Goal: Transaction & Acquisition: Purchase product/service

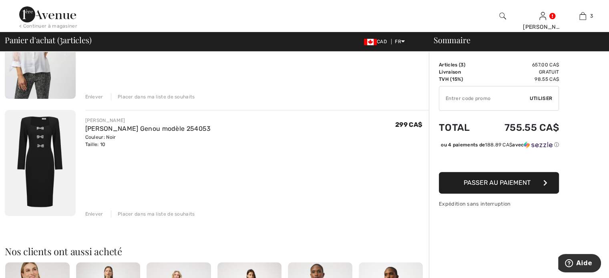
scroll to position [240, 0]
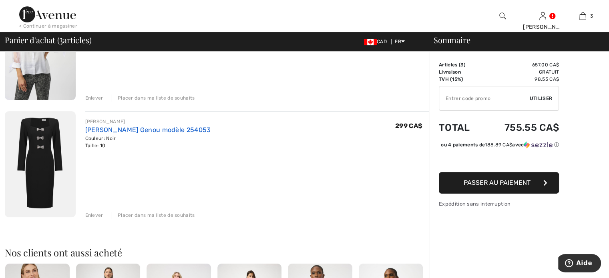
click at [174, 134] on link "[PERSON_NAME] Genou modèle 254053" at bounding box center [148, 130] width 126 height 8
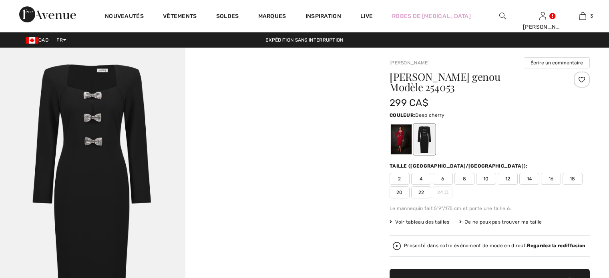
click at [410, 147] on div at bounding box center [401, 140] width 21 height 30
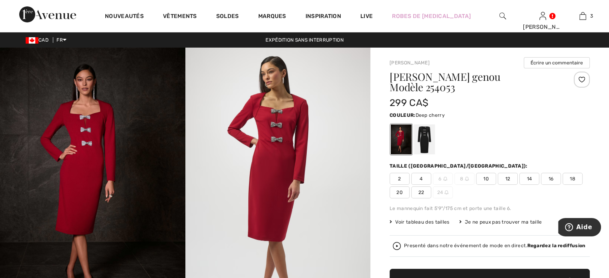
click at [282, 153] on img at bounding box center [277, 186] width 185 height 277
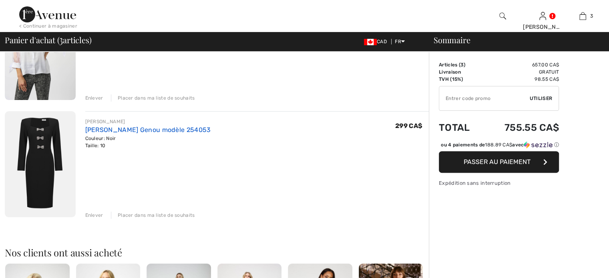
scroll to position [240, 0]
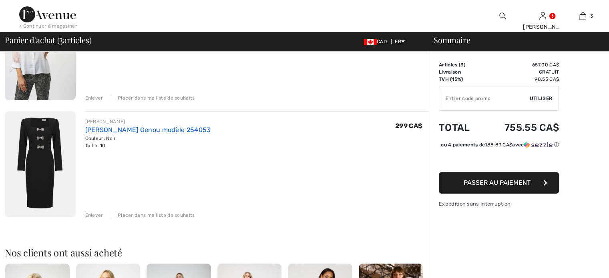
checkbox input "true"
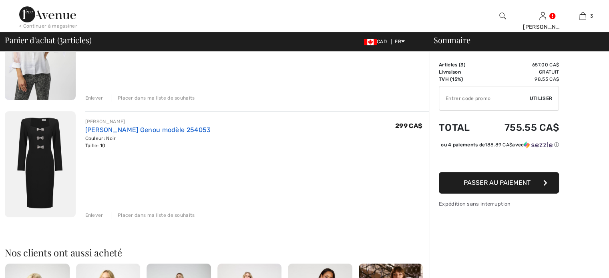
click at [131, 134] on link "[PERSON_NAME] Genou modèle 254053" at bounding box center [148, 130] width 126 height 8
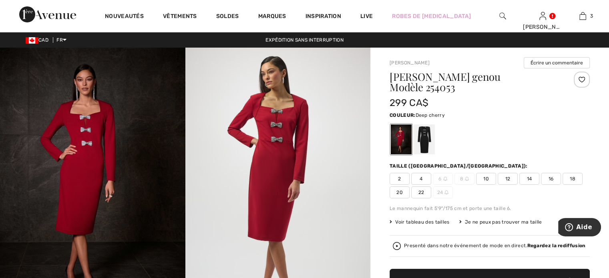
click at [496, 185] on span "10" at bounding box center [486, 179] width 20 height 12
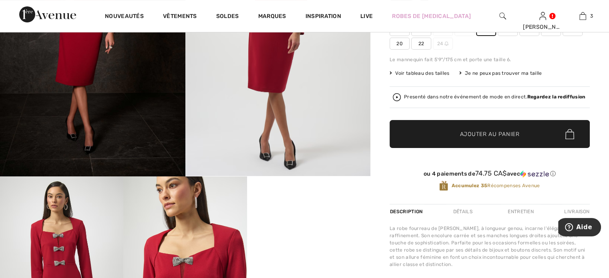
scroll to position [160, 0]
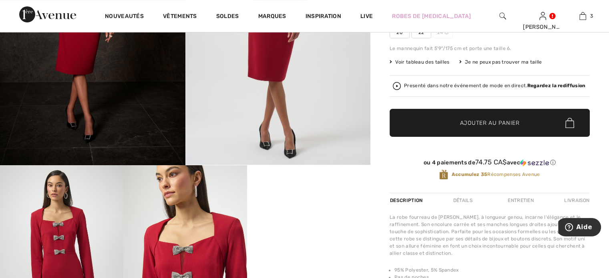
click at [485, 127] on span "Ajouter au panier" at bounding box center [490, 123] width 60 height 8
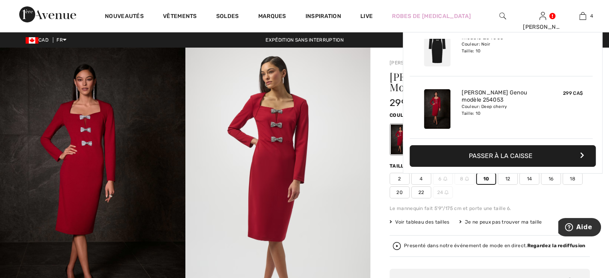
scroll to position [0, 0]
click at [580, 15] on img at bounding box center [582, 16] width 7 height 10
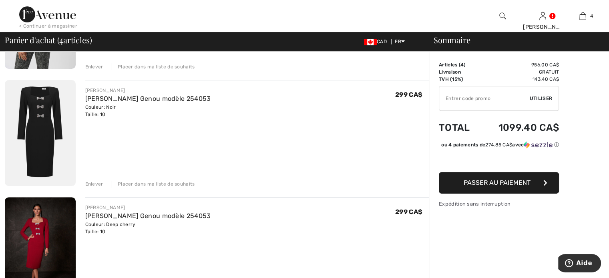
scroll to position [280, 0]
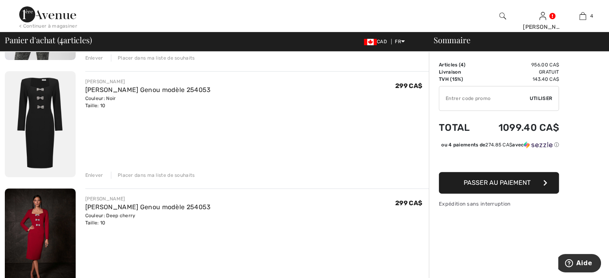
click at [103, 179] on div "Enlever" at bounding box center [94, 175] width 18 height 7
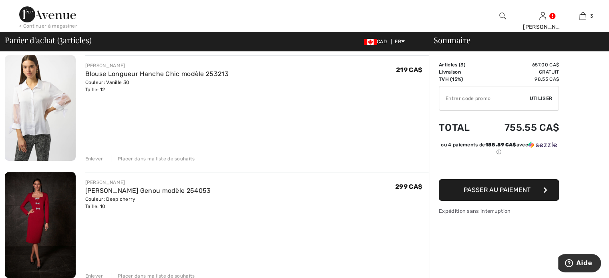
scroll to position [80, 0]
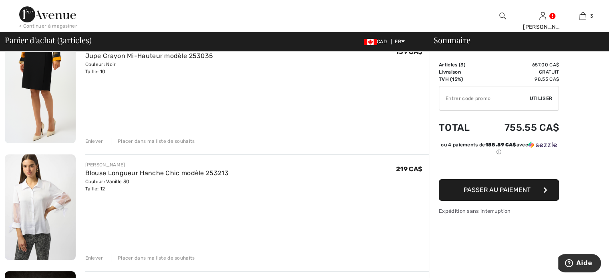
click at [29, 240] on img at bounding box center [40, 208] width 71 height 106
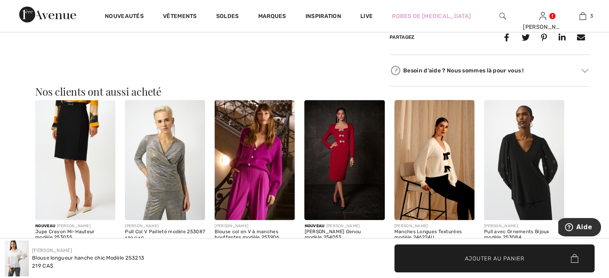
scroll to position [801, 0]
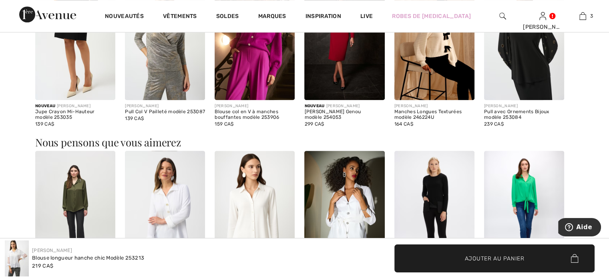
click at [77, 100] on img at bounding box center [75, 40] width 80 height 120
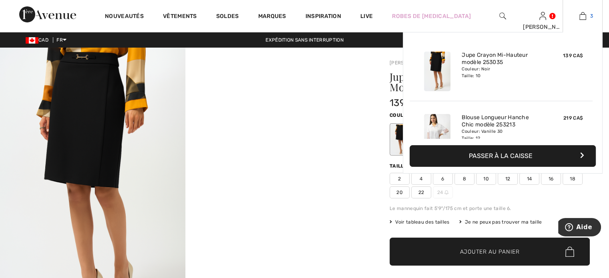
click at [582, 15] on img at bounding box center [582, 16] width 7 height 10
